Goal: Task Accomplishment & Management: Use online tool/utility

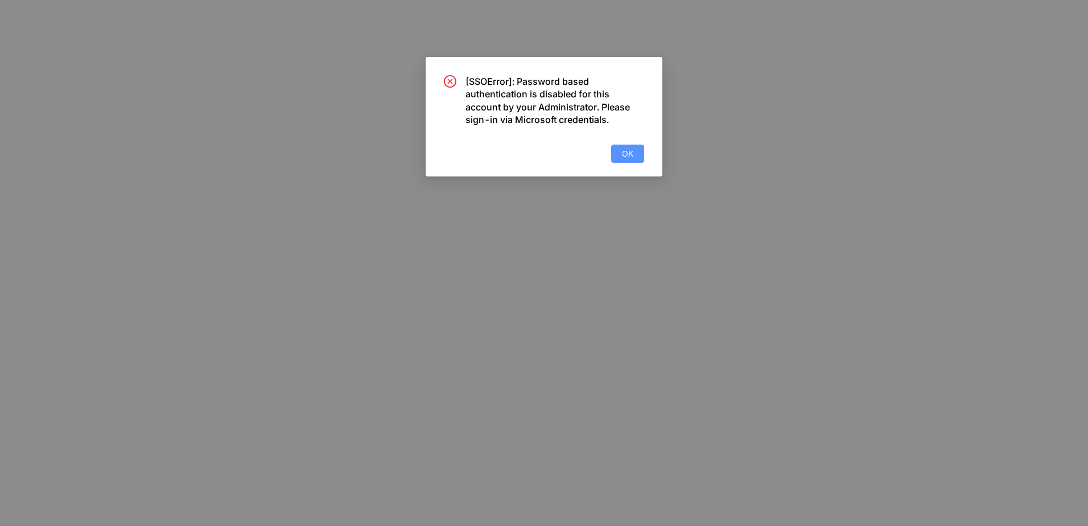
click at [631, 152] on span "OK" at bounding box center [627, 153] width 11 height 13
